Goal: Task Accomplishment & Management: Manage account settings

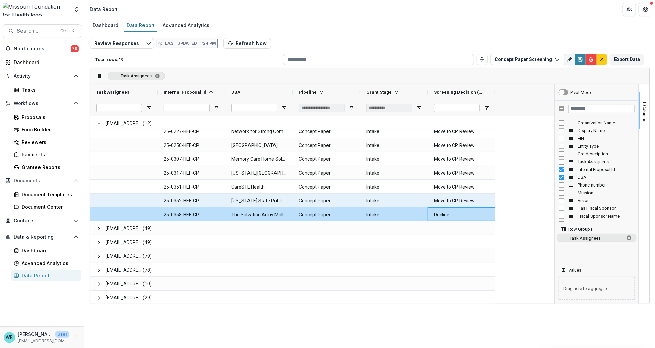
scroll to position [76, 0]
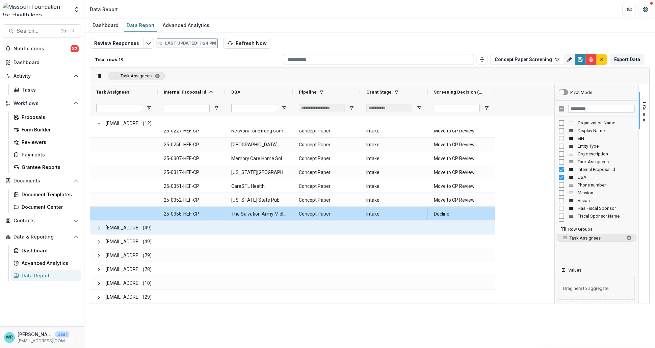
click at [98, 228] on span at bounding box center [98, 227] width 5 height 5
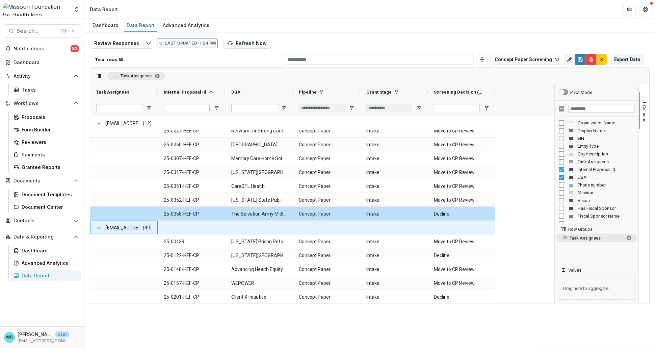
click at [98, 228] on span at bounding box center [98, 227] width 5 height 5
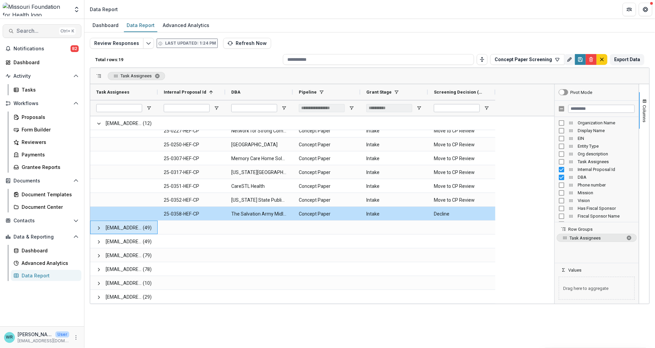
click at [20, 31] on span "Search..." at bounding box center [37, 31] width 40 height 6
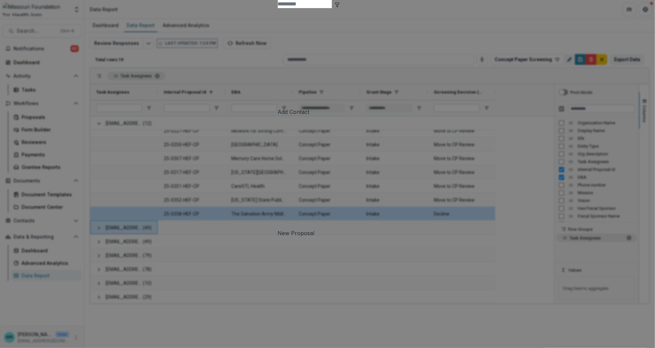
click at [278, 8] on input at bounding box center [305, 4] width 54 height 8
type input "*****"
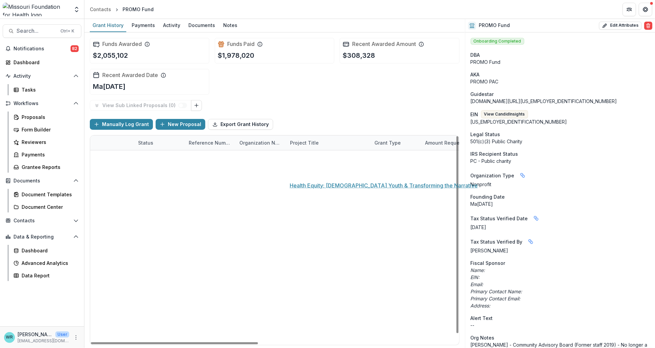
click at [325, 170] on link "Health Equity: [DEMOGRAPHIC_DATA] Youth & Transforming the Narrative" at bounding box center [328, 172] width 76 height 7
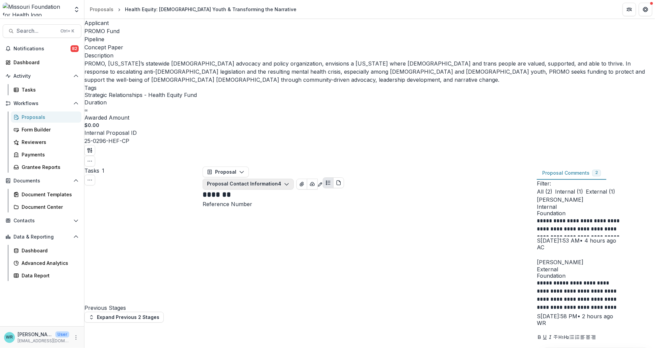
click at [294, 179] on button "Proposal Contact Information 4" at bounding box center [248, 184] width 91 height 11
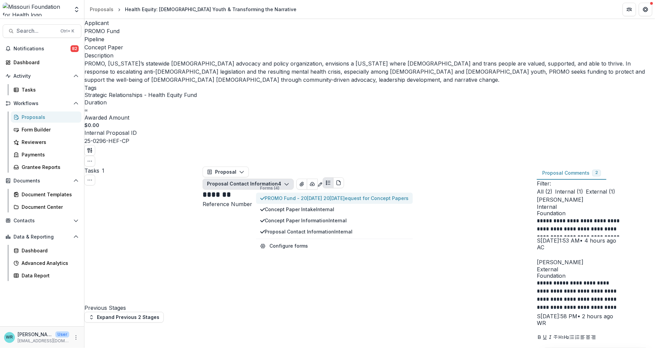
click at [318, 195] on span "PROMO Fund - 2025 - 2025 Request for Concept Papers" at bounding box center [337, 198] width 144 height 7
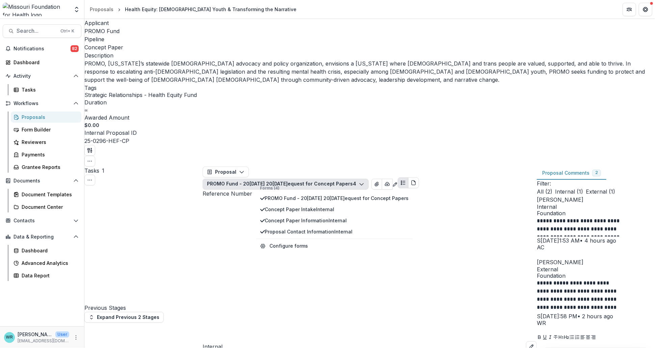
scroll to position [1758, 0]
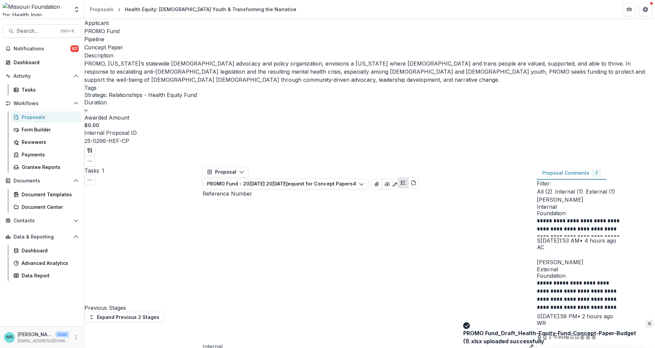
click at [648, 325] on icon "Close" at bounding box center [649, 323] width 3 height 3
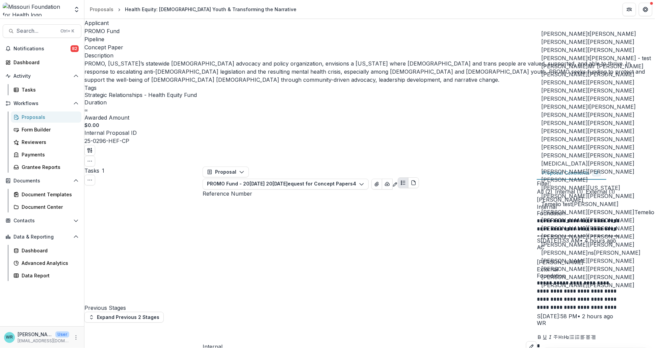
click at [563, 38] on button "Lacie Jett" at bounding box center [566, 34] width 48 height 8
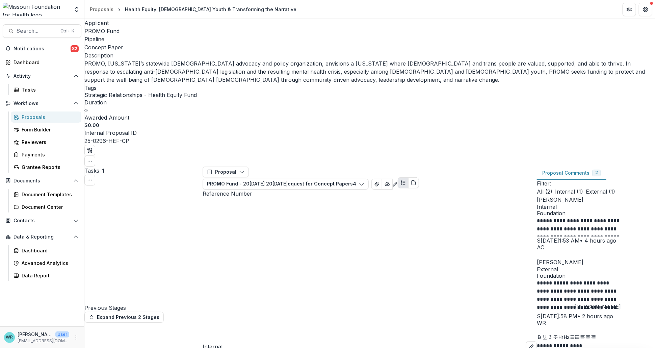
click at [603, 306] on button "Alyssa Curran" at bounding box center [598, 307] width 47 height 8
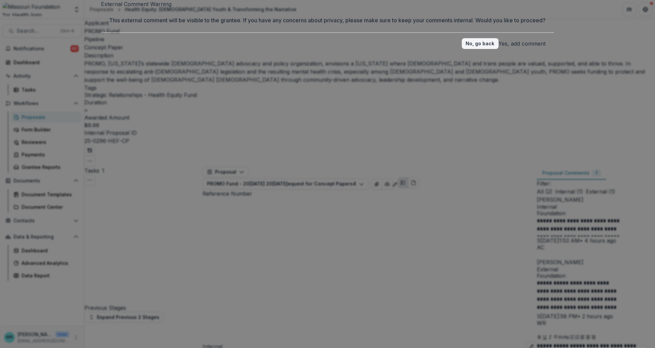
click at [499, 48] on button "Yes, add comment" at bounding box center [522, 44] width 47 height 8
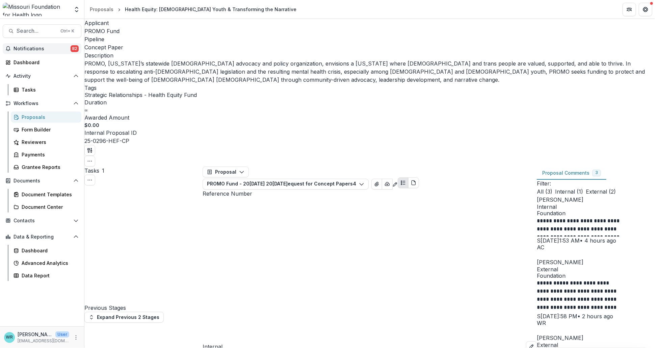
click at [29, 52] on button "Notifications 82" at bounding box center [42, 48] width 79 height 11
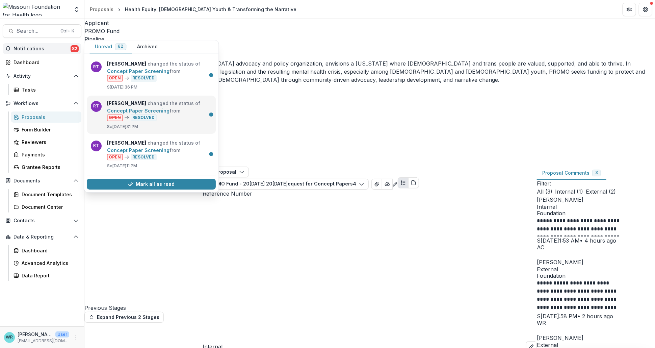
scroll to position [559, 0]
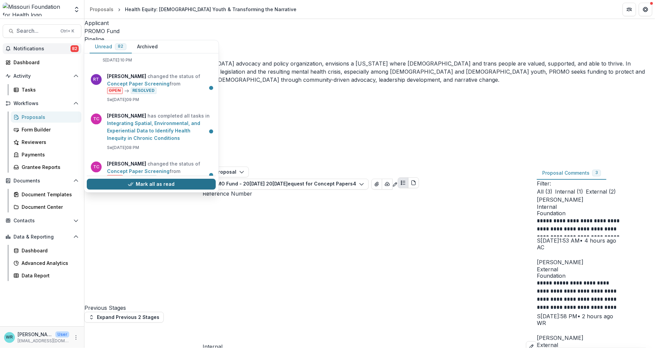
click at [152, 183] on button "Mark all as read" at bounding box center [151, 184] width 129 height 11
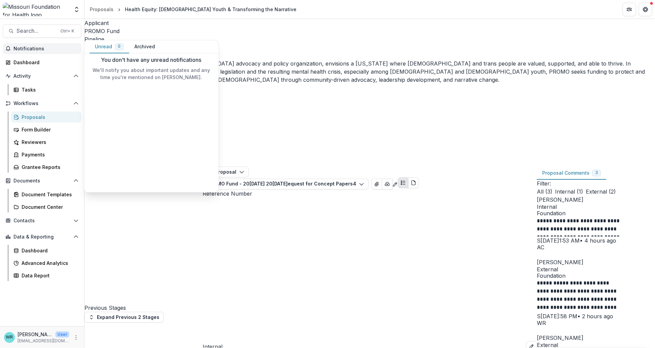
scroll to position [0, 0]
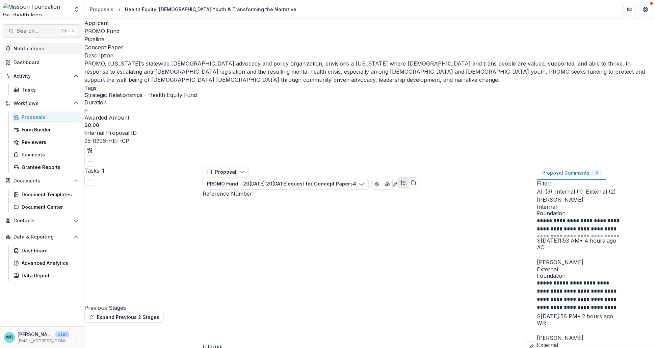
click at [49, 35] on button "Search... Ctrl + K" at bounding box center [42, 31] width 79 height 14
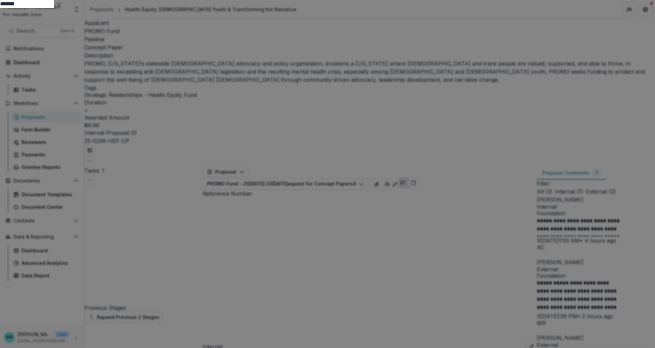
scroll to position [179, 0]
type input "*******"
drag, startPoint x: 459, startPoint y: 216, endPoint x: 468, endPoint y: 216, distance: 8.8
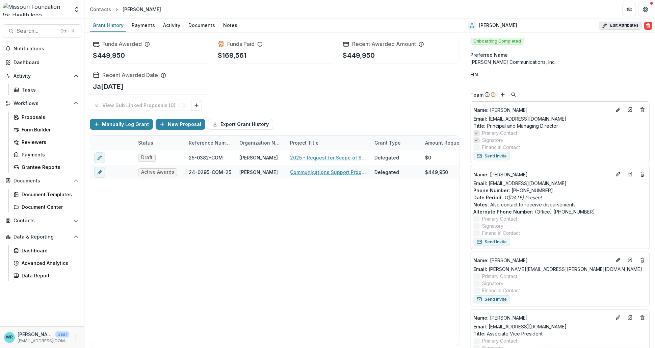
click at [618, 26] on button "Edit Attributes" at bounding box center [620, 26] width 43 height 8
select select
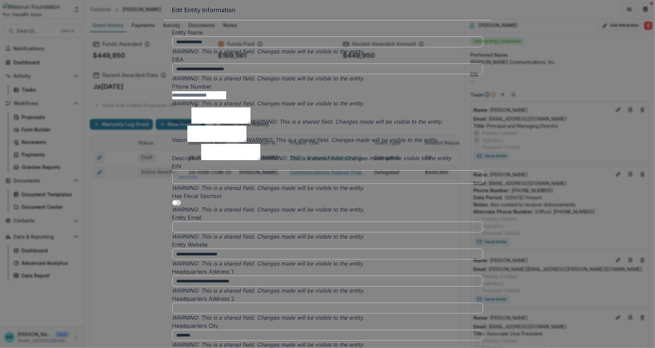
drag, startPoint x: 327, startPoint y: 99, endPoint x: 207, endPoint y: 101, distance: 120.3
click at [207, 101] on div "**********" at bounding box center [327, 174] width 655 height 348
drag, startPoint x: 296, startPoint y: 63, endPoint x: 226, endPoint y: 63, distance: 69.9
click at [226, 63] on div "**********" at bounding box center [327, 174] width 655 height 348
paste input "**********"
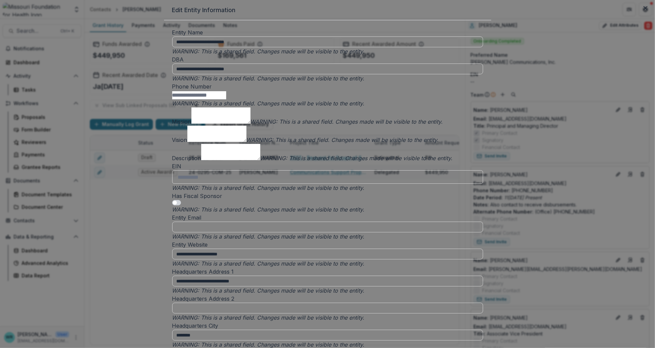
type input "**********"
click at [251, 124] on textarea "Mission" at bounding box center [221, 115] width 59 height 16
type input "*"
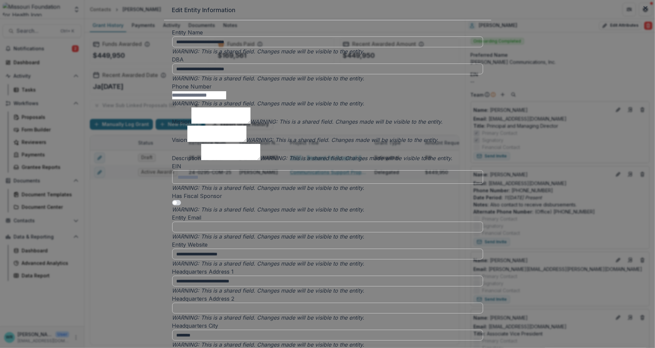
type input "*"
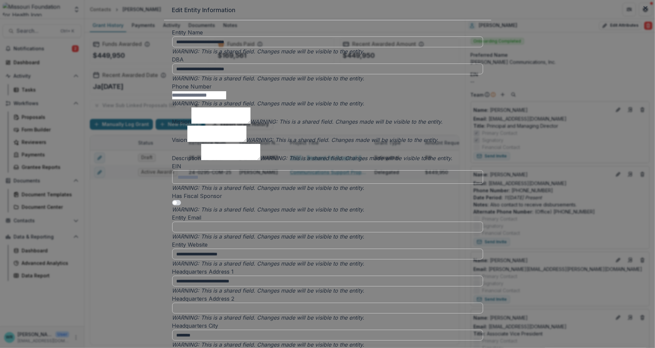
scroll to position [0, 0]
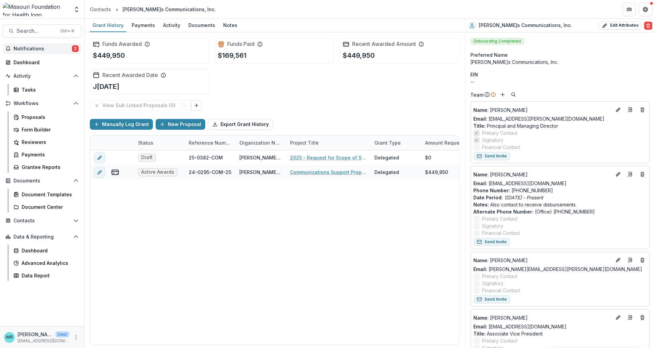
click at [41, 49] on span "Notifications" at bounding box center [43, 49] width 58 height 6
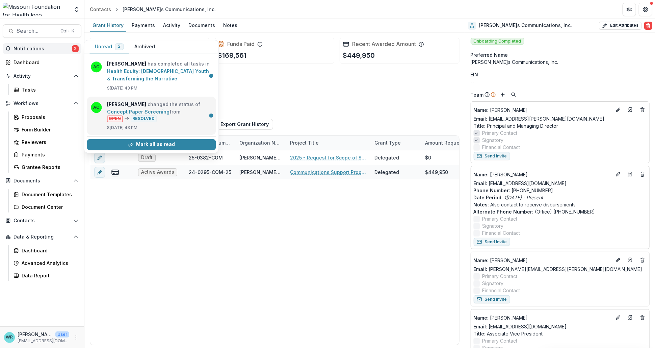
click at [170, 115] on link "Concept Paper Screening" at bounding box center [138, 112] width 63 height 6
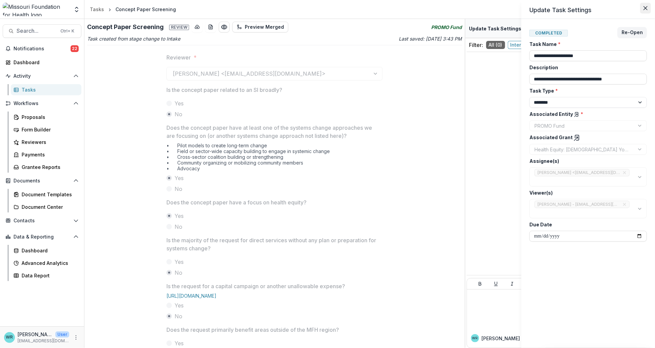
click at [646, 8] on icon "Close" at bounding box center [646, 8] width 4 height 4
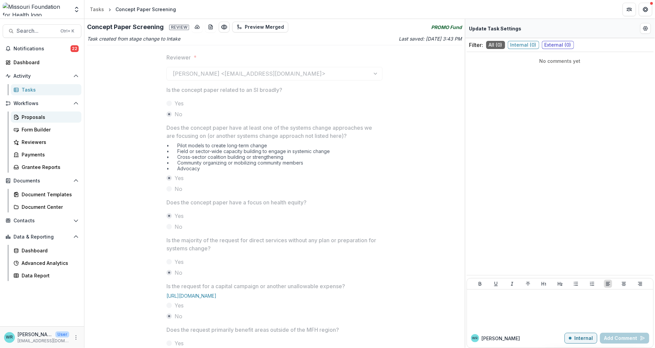
click at [29, 115] on div "Proposals" at bounding box center [49, 117] width 54 height 7
